Goal: Task Accomplishment & Management: Manage account settings

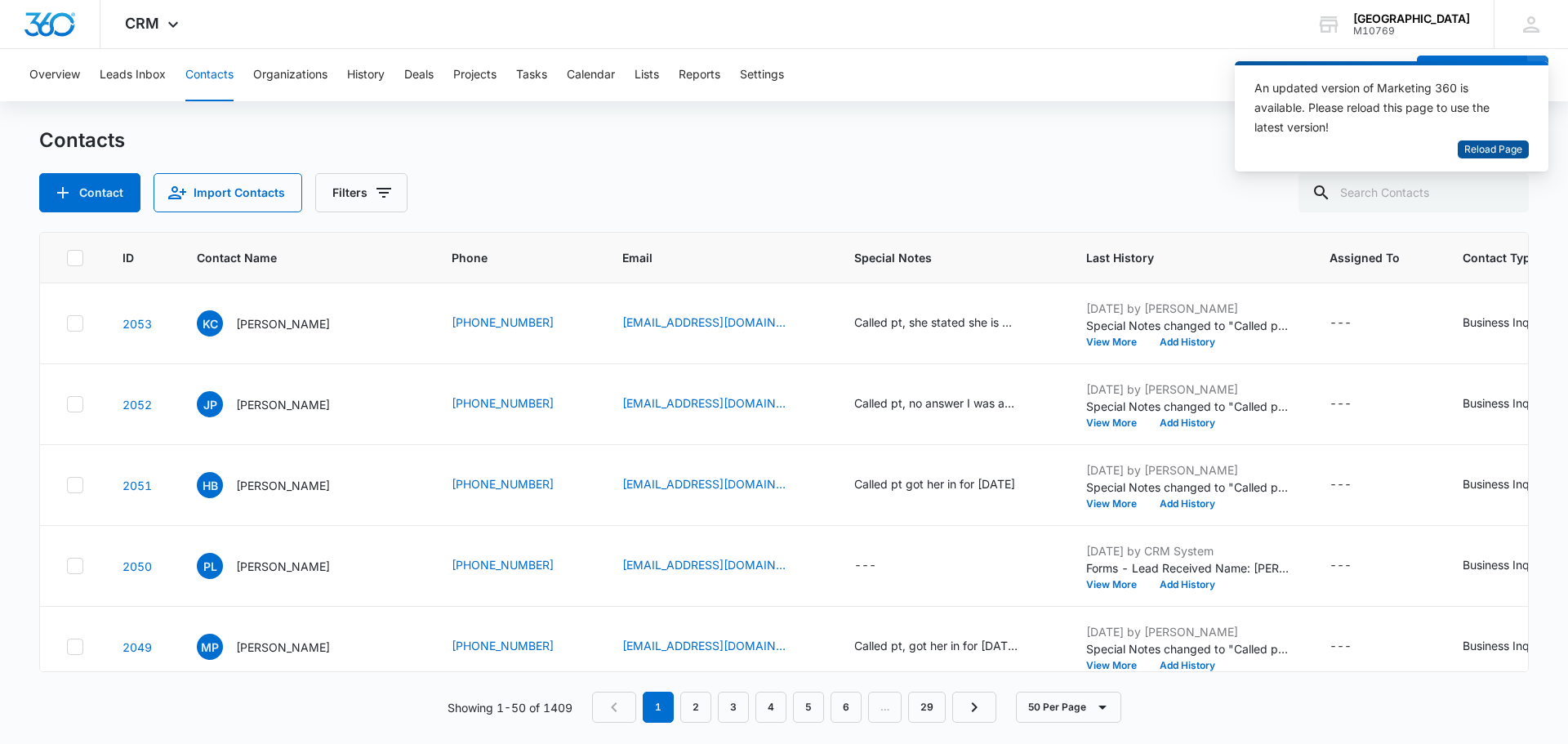
click at [1498, 147] on span "Reload Page" at bounding box center [1493, 150] width 58 height 16
